Goal: Navigation & Orientation: Go to known website

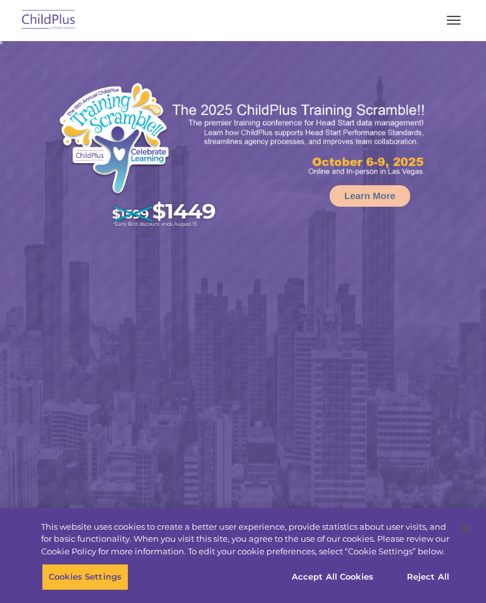
select select "MEDIUM"
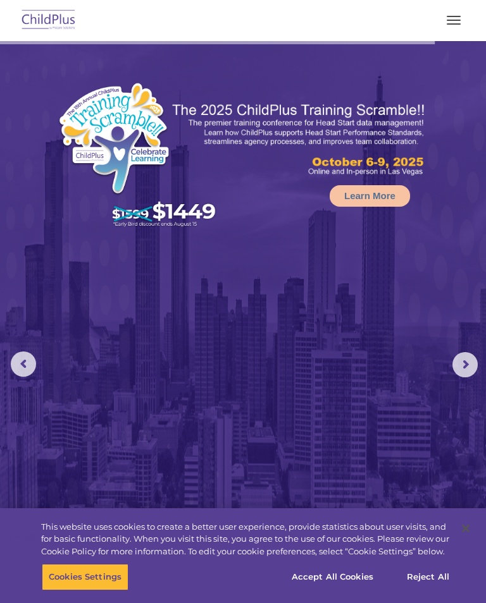
click at [345, 577] on button "Accept All Cookies" at bounding box center [331, 577] width 95 height 27
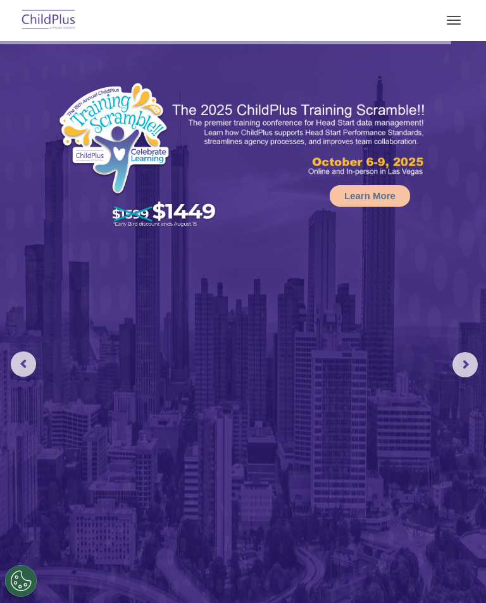
click at [331, 584] on img at bounding box center [243, 360] width 486 height 639
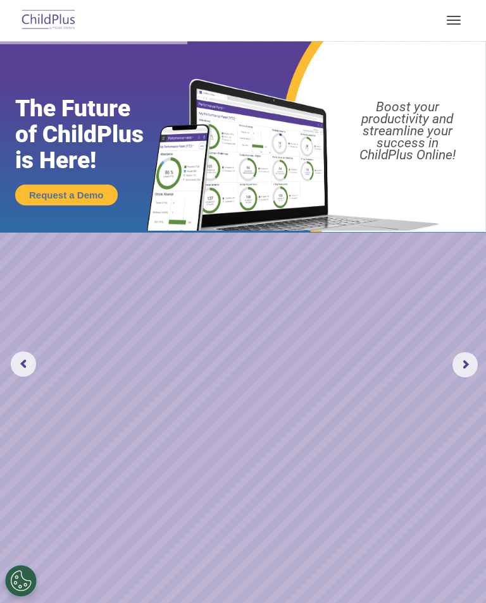
click at [447, 28] on button "button" at bounding box center [453, 20] width 27 height 20
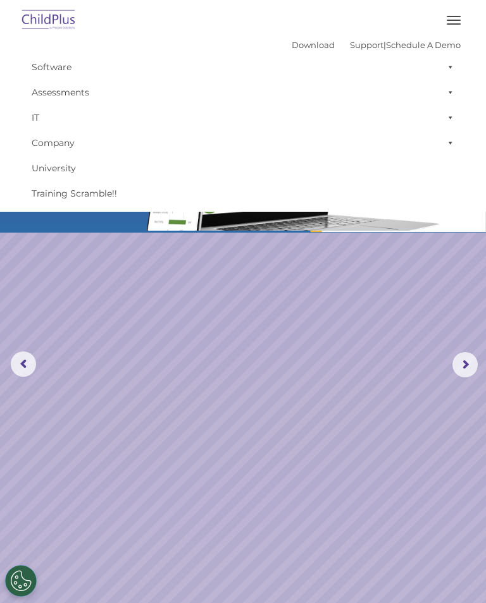
click at [457, 19] on button "button" at bounding box center [453, 20] width 27 height 20
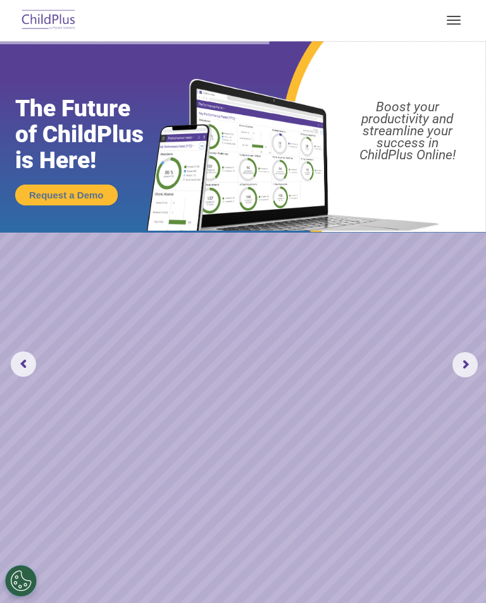
click at [463, 19] on button "button" at bounding box center [453, 20] width 27 height 20
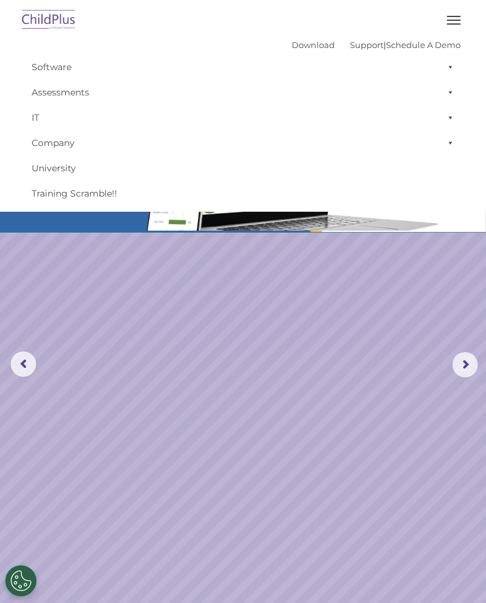
click at [466, 24] on button "button" at bounding box center [453, 20] width 27 height 20
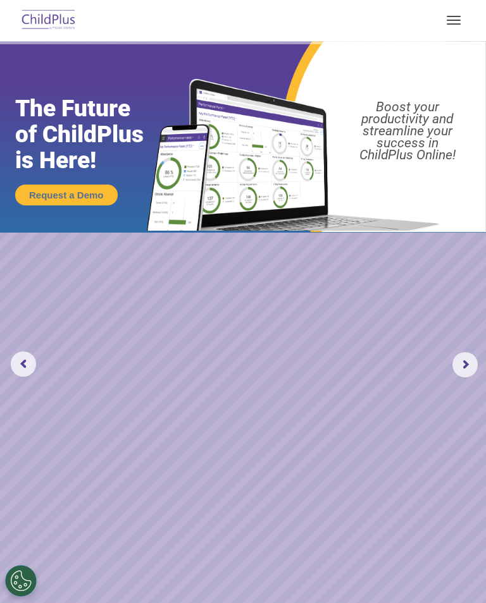
click at [56, 21] on img at bounding box center [48, 21] width 59 height 30
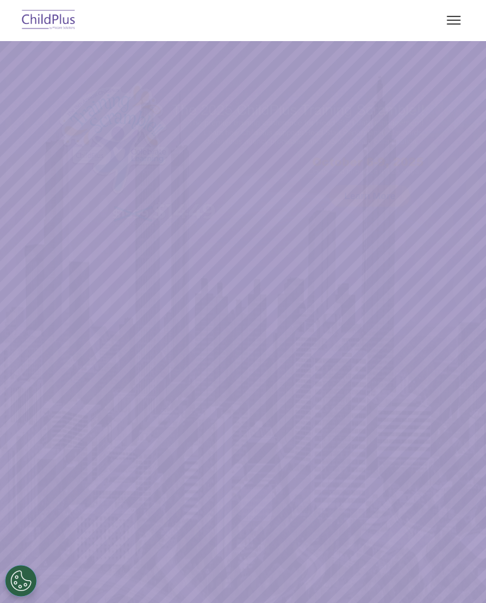
select select "MEDIUM"
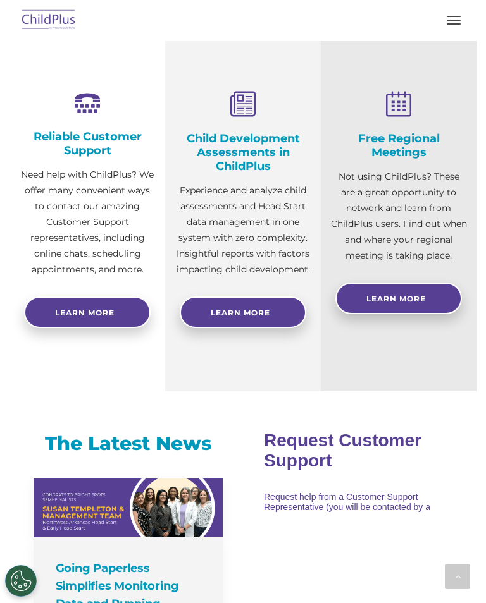
scroll to position [1498, 0]
